Goal: Task Accomplishment & Management: Manage account settings

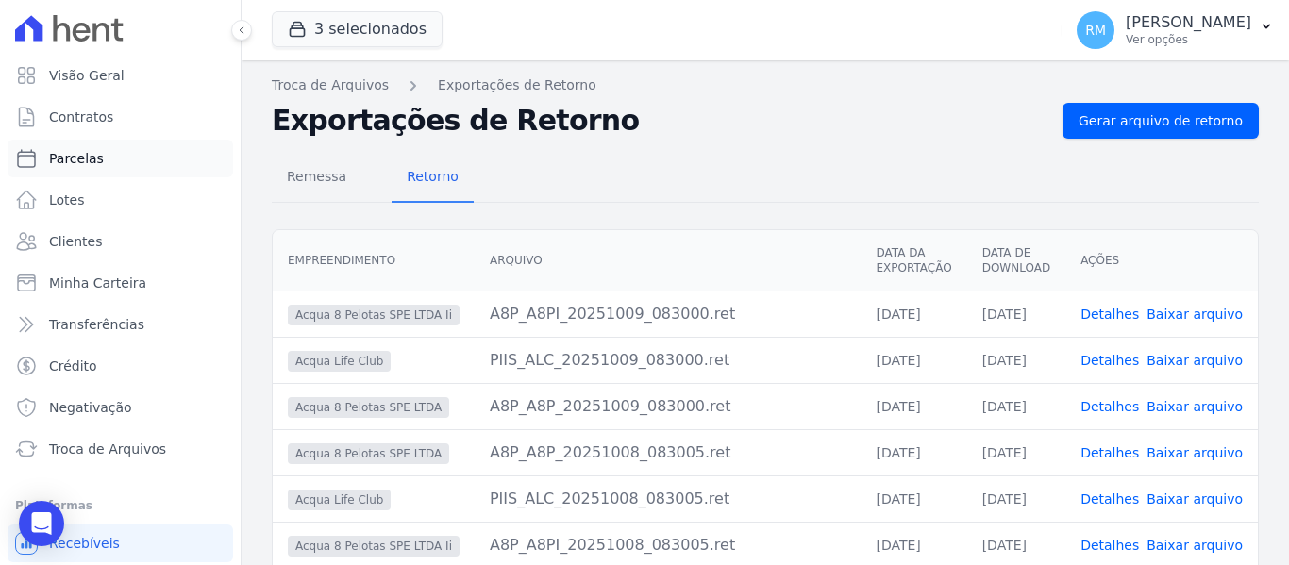
click at [67, 151] on span "Parcelas" at bounding box center [76, 158] width 55 height 19
select select
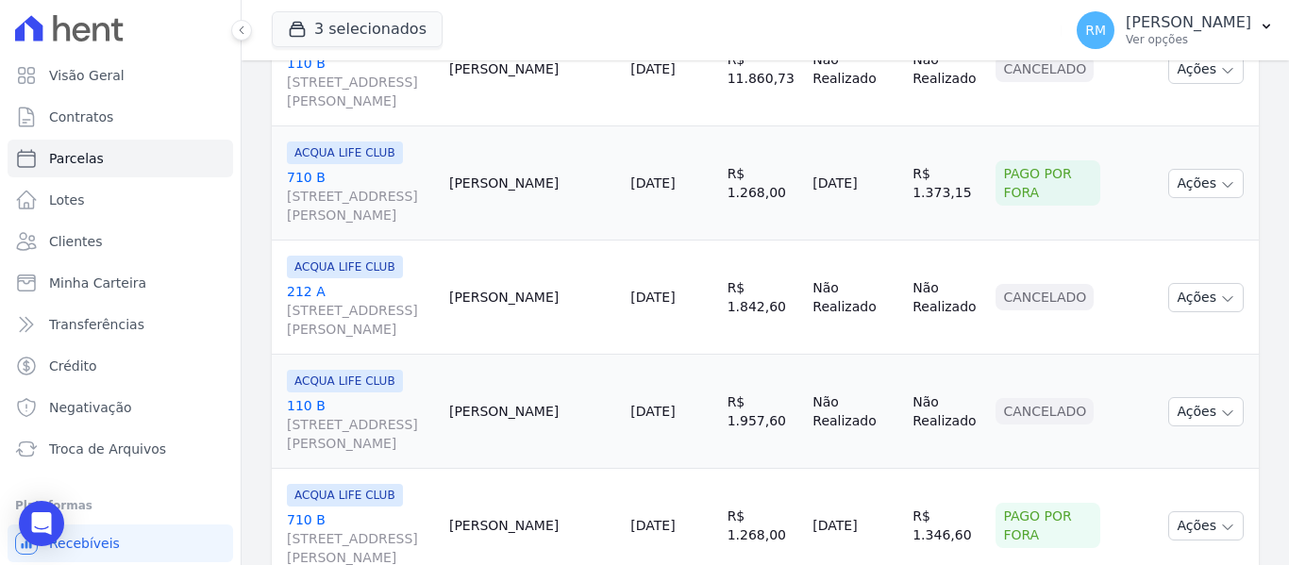
scroll to position [661, 0]
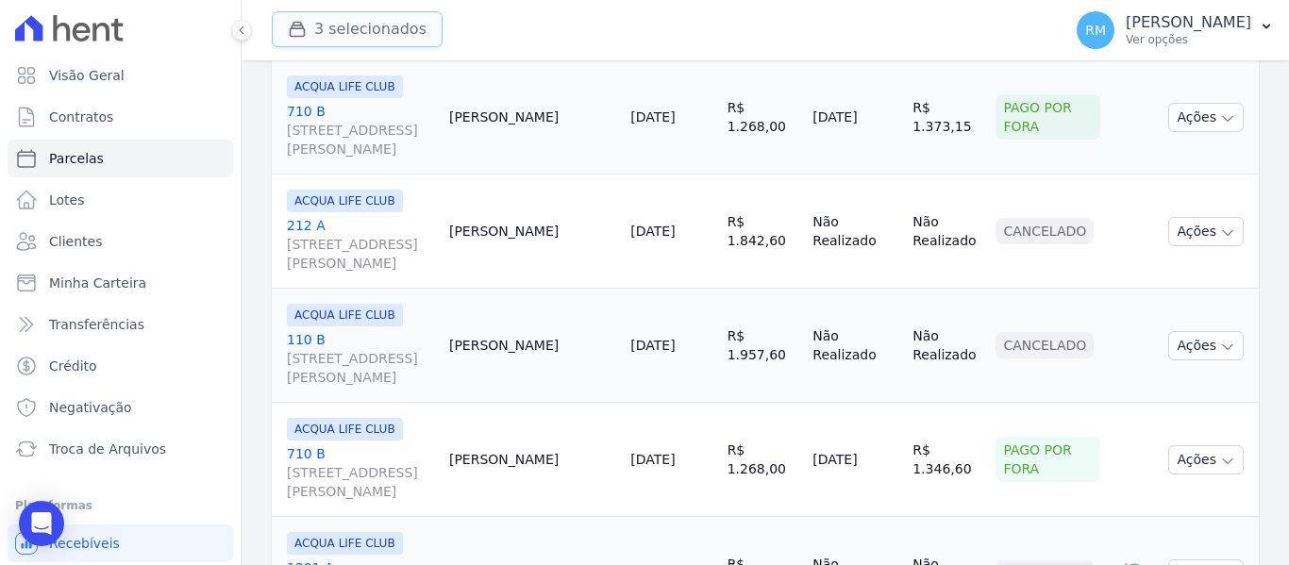
click at [406, 40] on button "3 selecionados" at bounding box center [357, 29] width 171 height 36
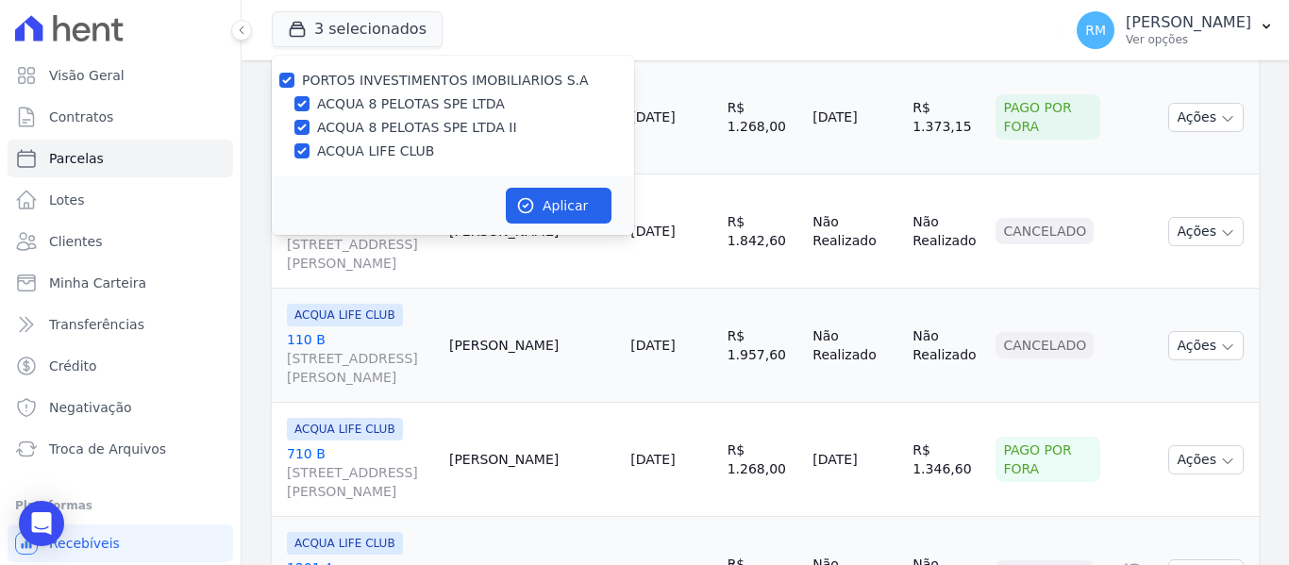
click at [341, 123] on label "ACQUA 8 PELOTAS SPE LTDA II" at bounding box center [417, 128] width 200 height 20
click at [310, 123] on input "ACQUA 8 PELOTAS SPE LTDA II" at bounding box center [301, 127] width 15 height 15
checkbox input "false"
click at [301, 111] on div at bounding box center [301, 103] width 15 height 19
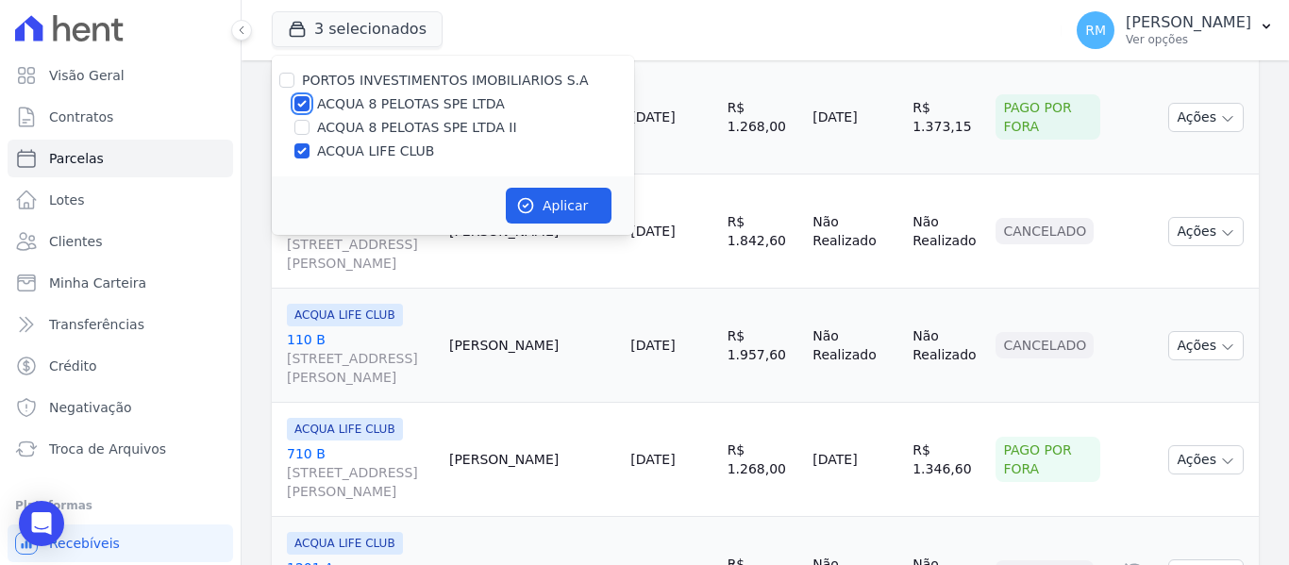
click at [305, 107] on input "ACQUA 8 PELOTAS SPE LTDA" at bounding box center [301, 103] width 15 height 15
checkbox input "false"
click at [536, 202] on button "Aplicar" at bounding box center [559, 206] width 106 height 36
select select
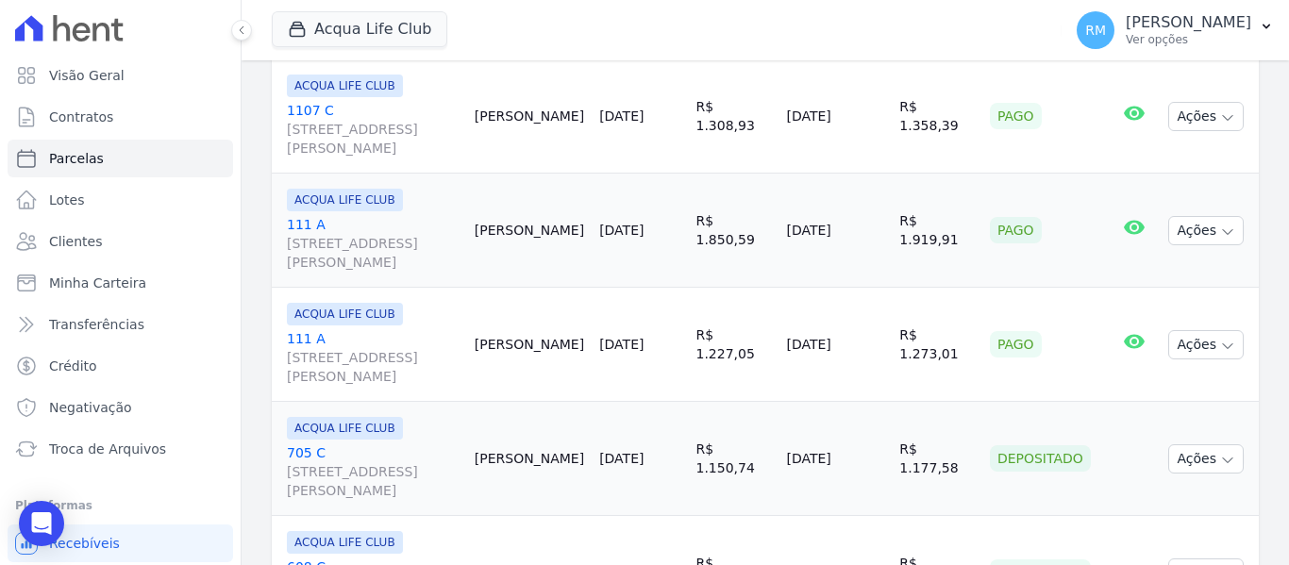
scroll to position [2978, 0]
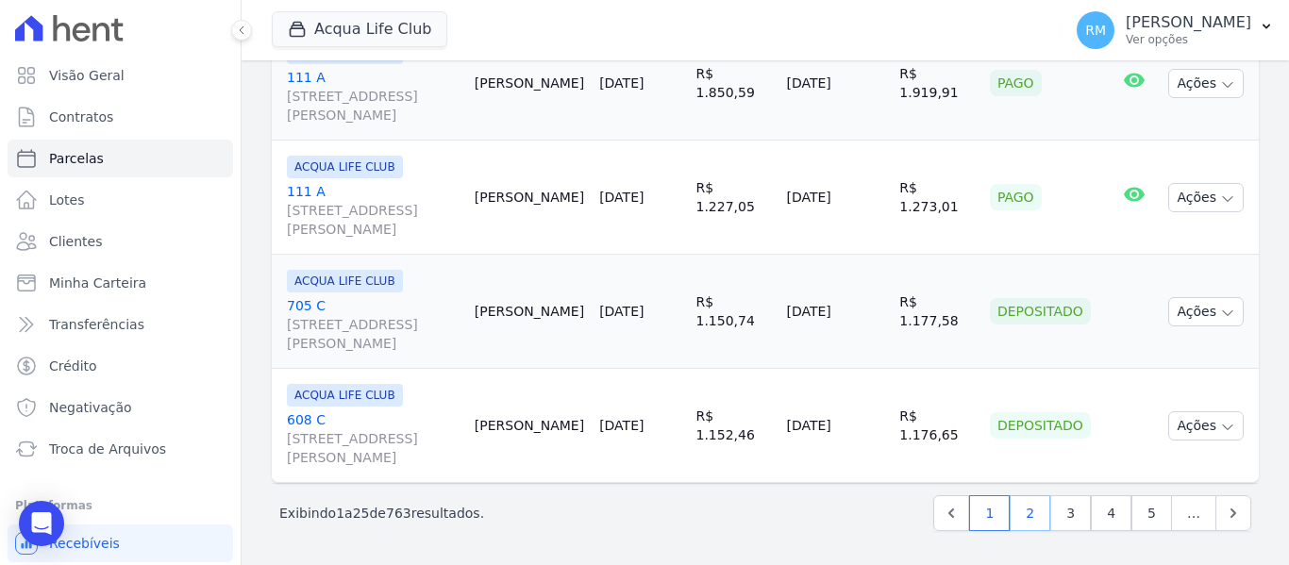
click at [1025, 512] on link "2" at bounding box center [1030, 513] width 41 height 36
select select
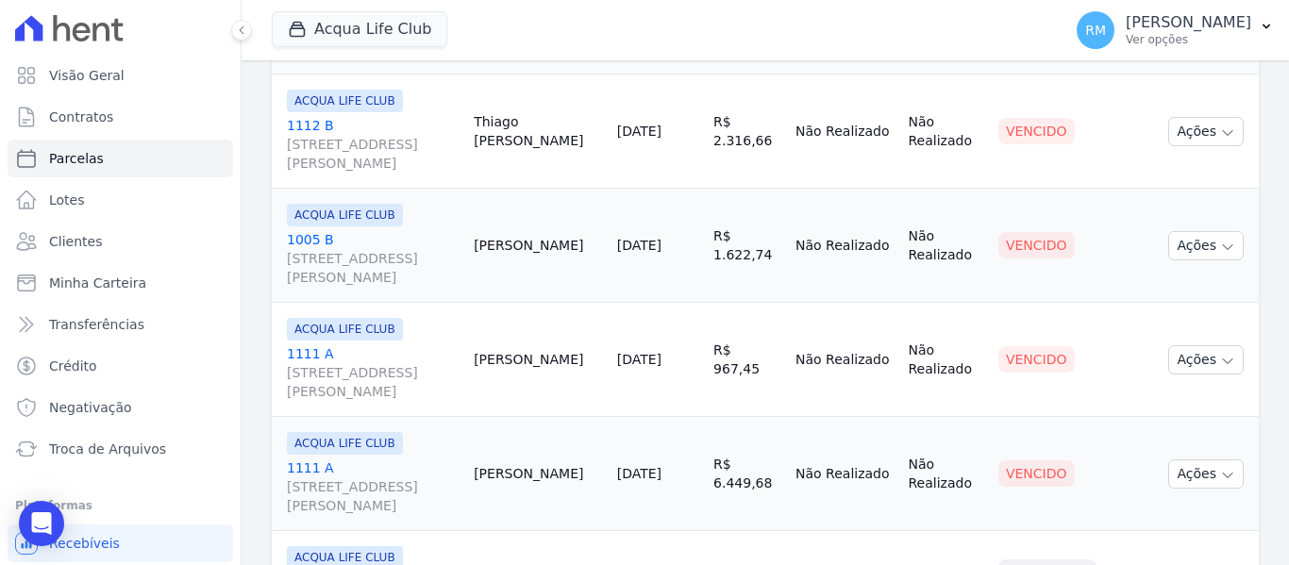
scroll to position [2978, 0]
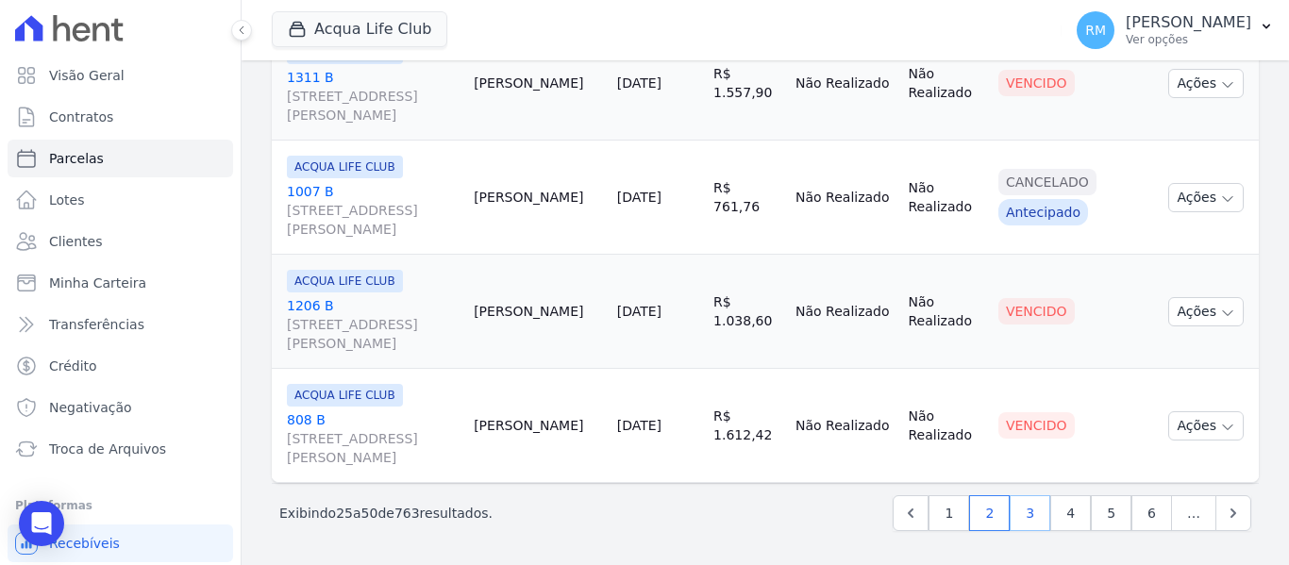
click at [1021, 526] on link "3" at bounding box center [1030, 513] width 41 height 36
select select
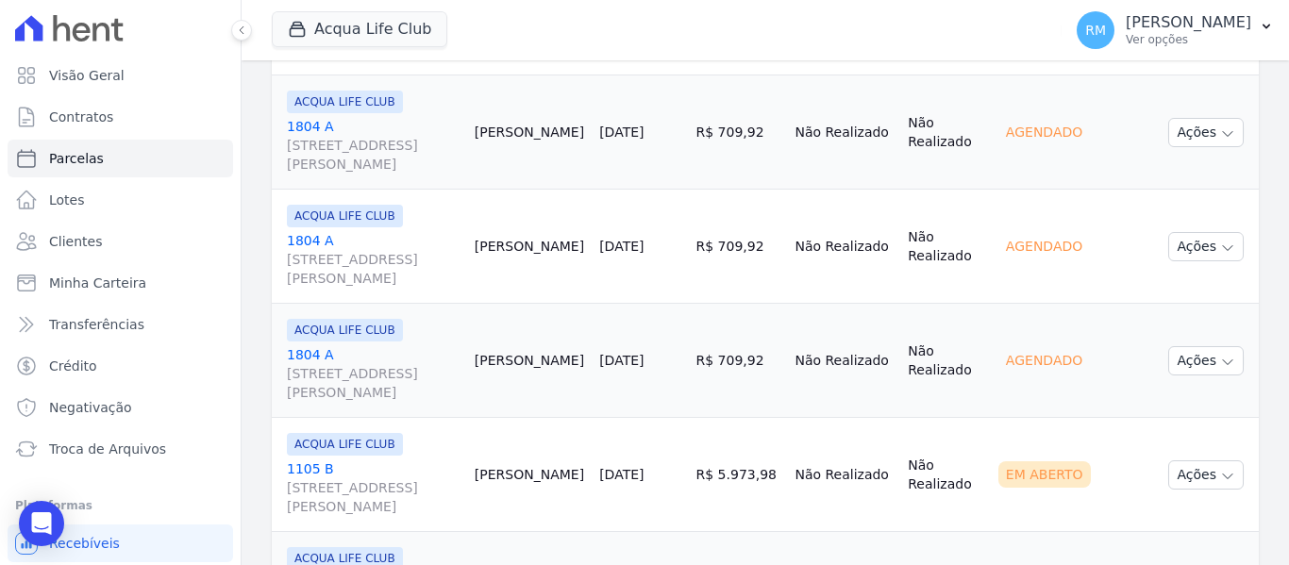
scroll to position [1793, 0]
